Goal: Register for event/course

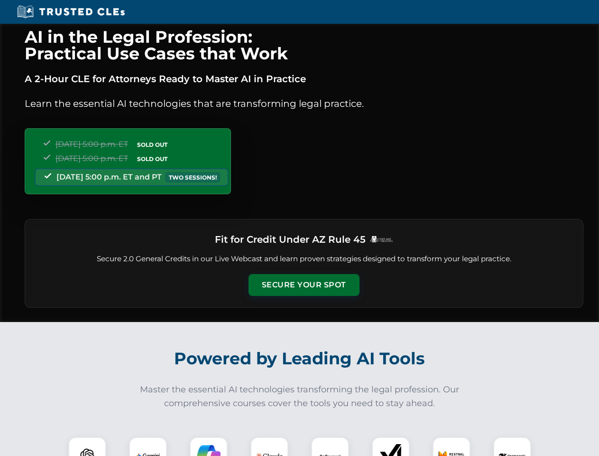
click at [304, 285] on button "Secure Your Spot" at bounding box center [304, 285] width 111 height 22
click at [87, 446] on img at bounding box center [88, 456] width 28 height 28
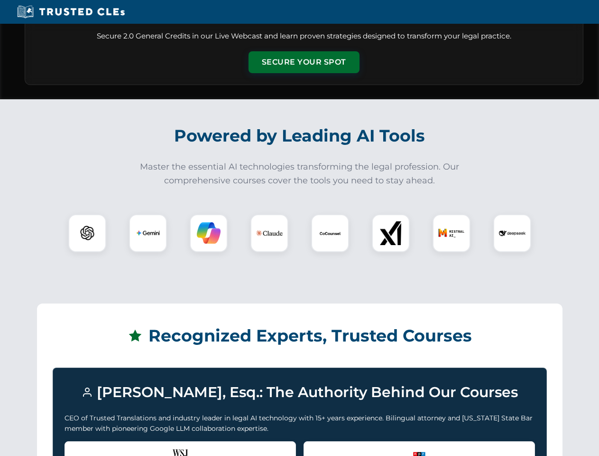
click at [148, 446] on div "Recognized by the WSJ [PERSON_NAME] was featured for his expertise in AI legal …" at bounding box center [181, 460] width 232 height 38
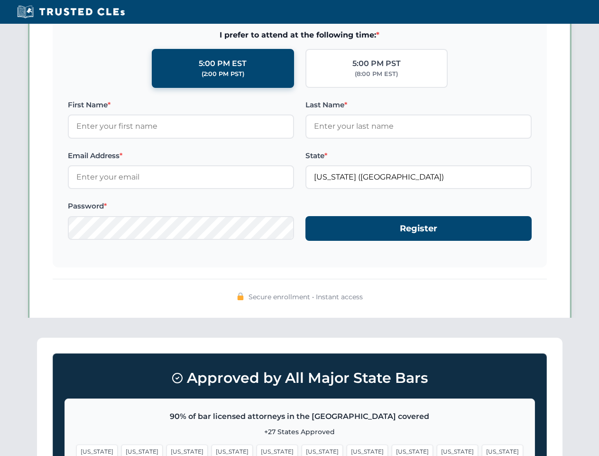
click at [347, 446] on span "[US_STATE]" at bounding box center [367, 451] width 41 height 14
click at [437, 446] on span "[US_STATE]" at bounding box center [457, 451] width 41 height 14
